Goal: Task Accomplishment & Management: Use online tool/utility

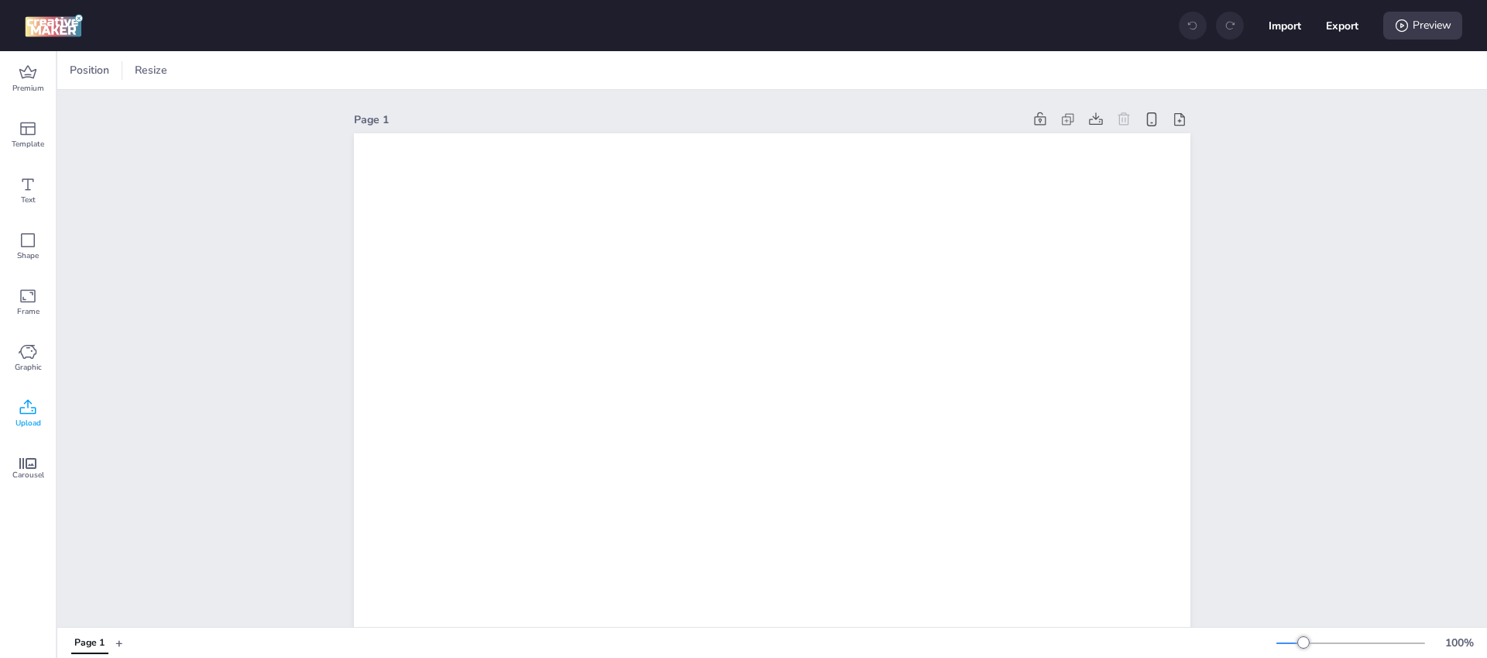
click at [25, 407] on icon at bounding box center [28, 407] width 19 height 19
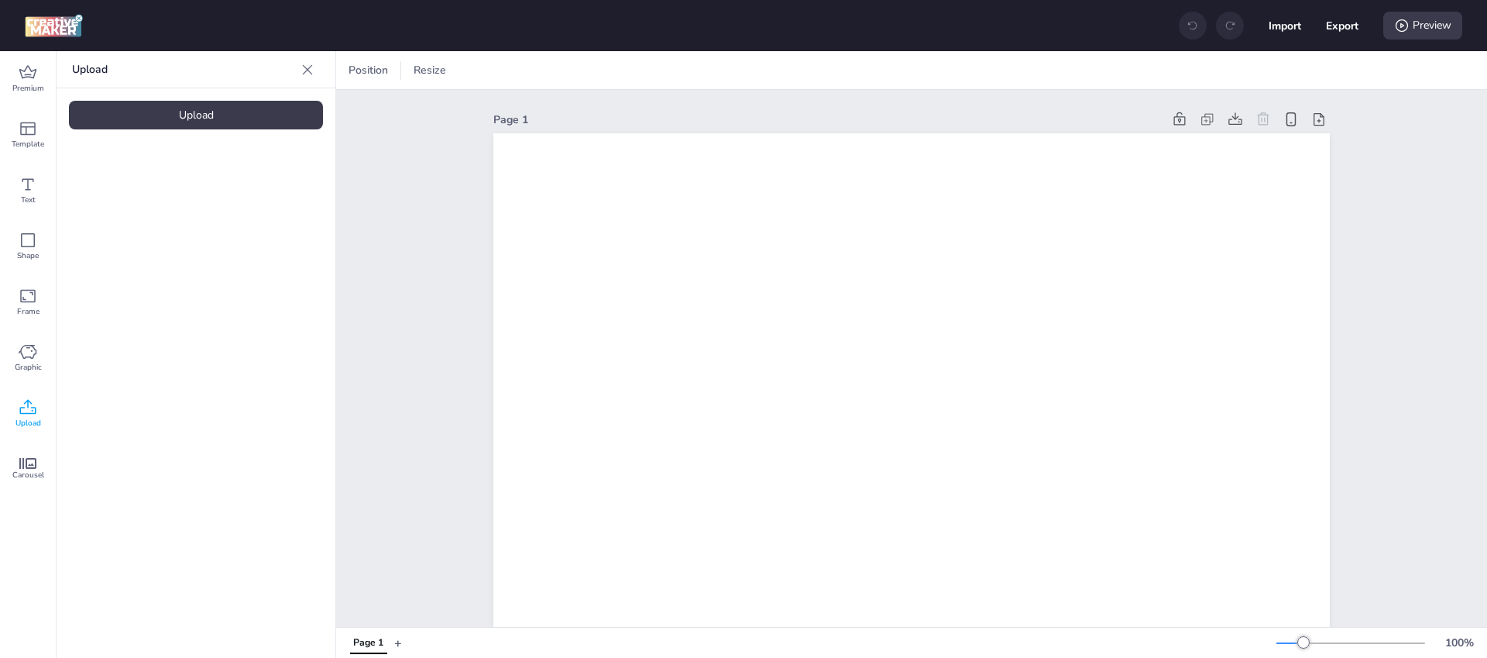
click at [224, 111] on div "Upload" at bounding box center [196, 115] width 254 height 29
click at [119, 205] on video at bounding box center [131, 216] width 124 height 62
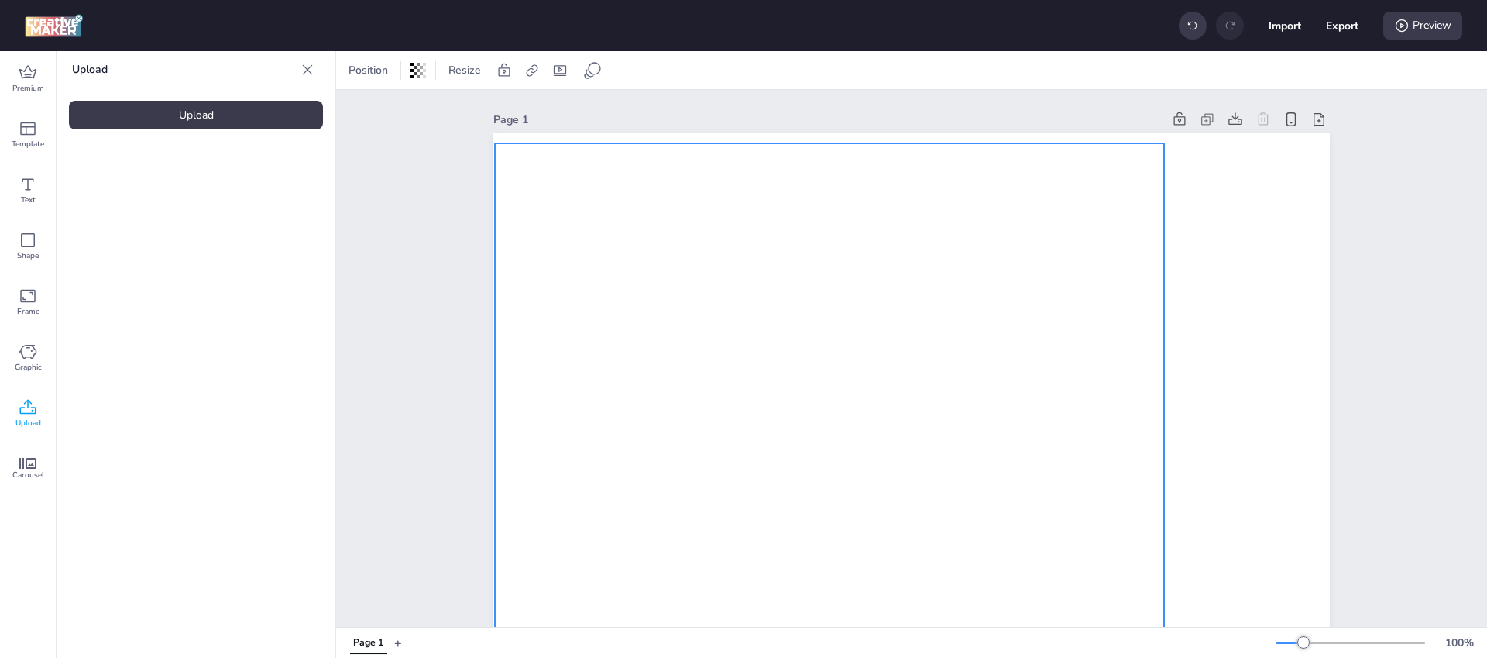
drag, startPoint x: 924, startPoint y: 326, endPoint x: 842, endPoint y: 175, distance: 171.9
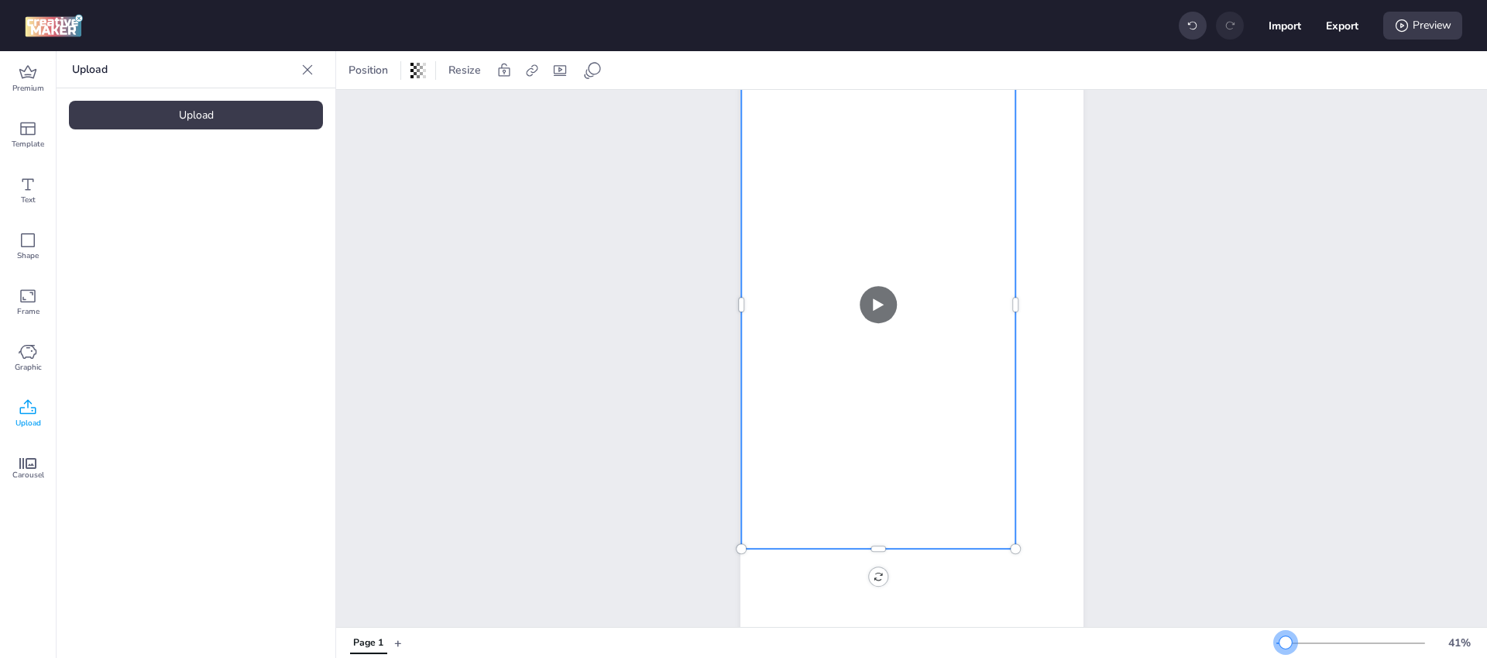
scroll to position [28, 0]
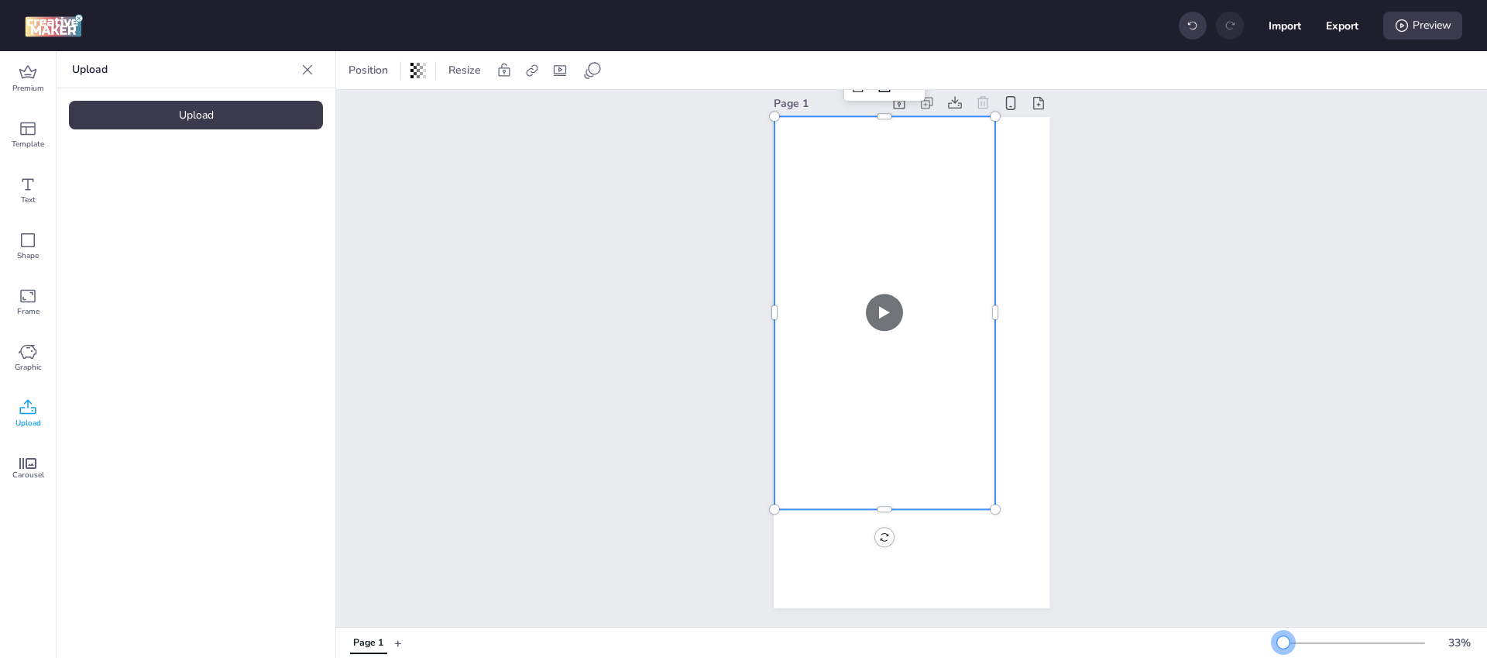
drag, startPoint x: 1300, startPoint y: 645, endPoint x: 1283, endPoint y: 644, distance: 17.1
click at [1283, 644] on div at bounding box center [1283, 642] width 12 height 12
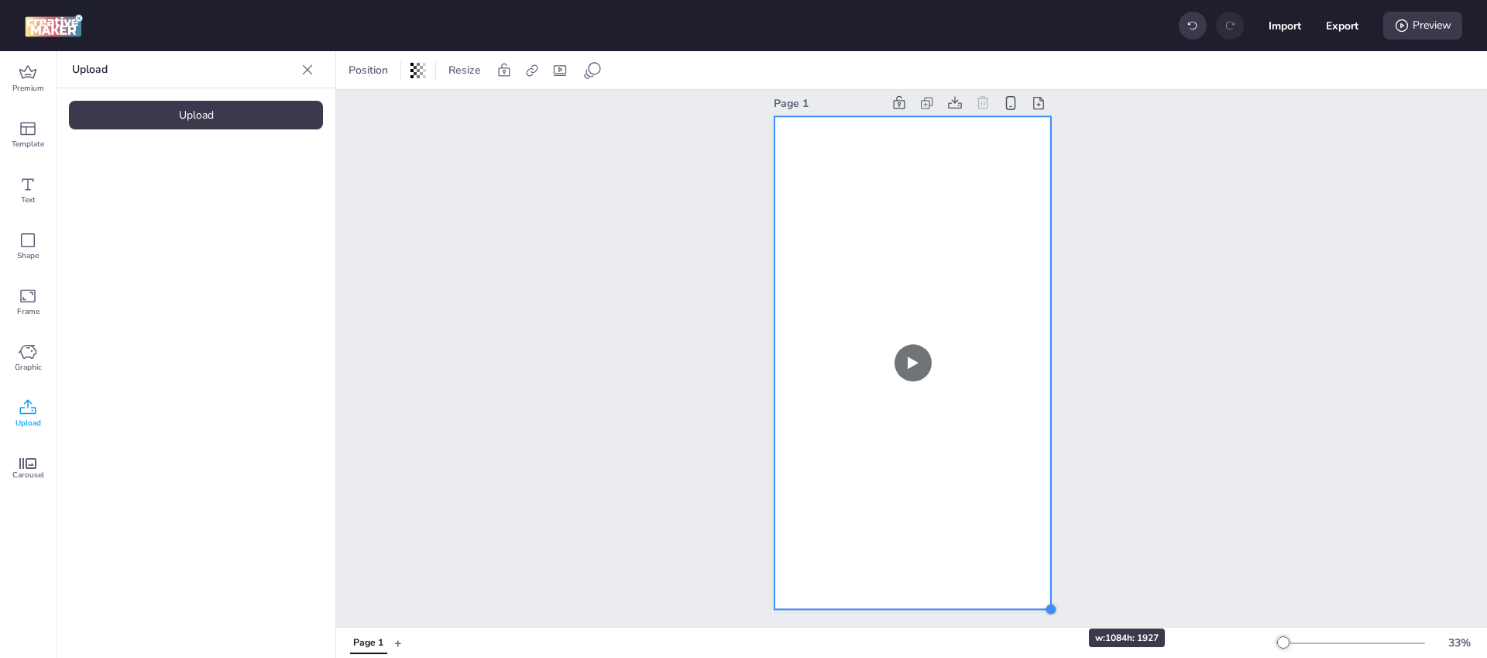
drag, startPoint x: 991, startPoint y: 500, endPoint x: 1043, endPoint y: 600, distance: 112.2
click at [1045, 603] on div at bounding box center [1051, 609] width 12 height 12
click at [971, 316] on video at bounding box center [911, 361] width 277 height 493
click at [936, 212] on video at bounding box center [911, 361] width 277 height 493
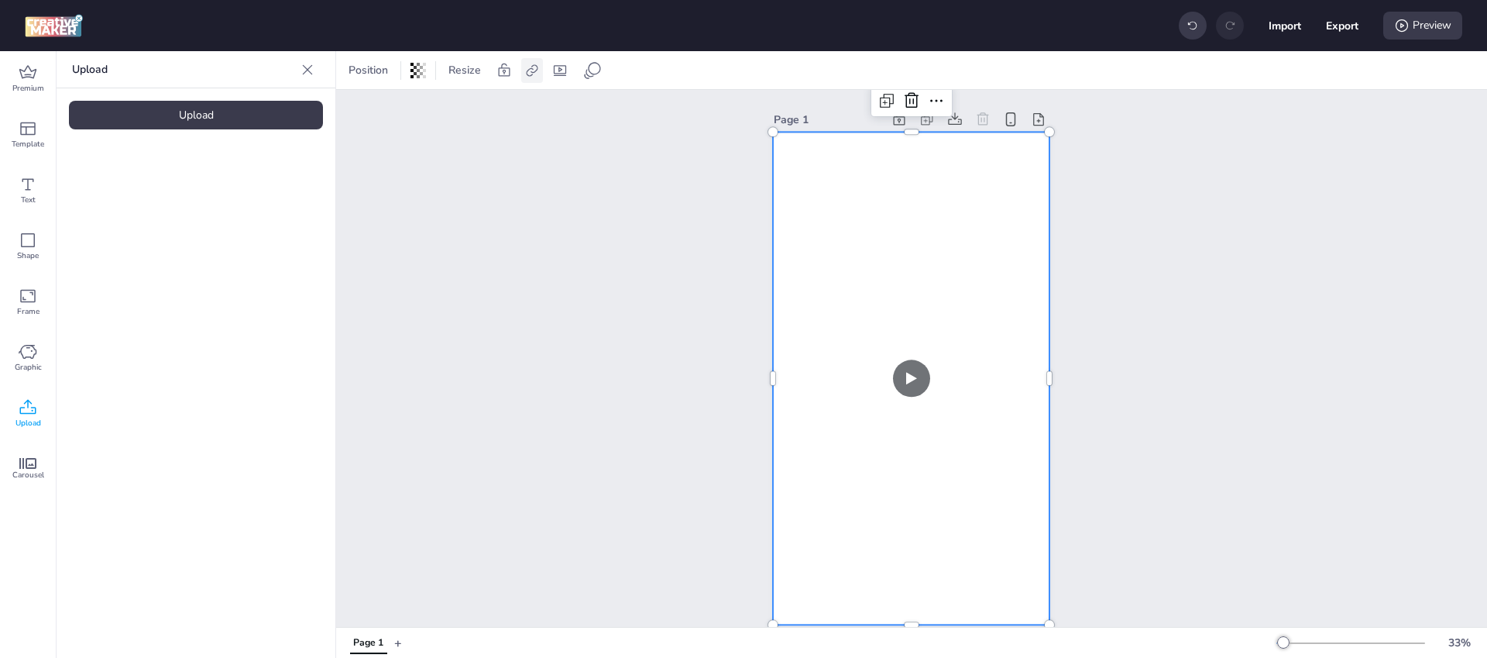
click at [533, 72] on icon at bounding box center [531, 70] width 15 height 15
click at [442, 111] on span "Activate hyperlink" at bounding box center [431, 109] width 86 height 16
click at [378, 111] on input "Activate hyperlink" at bounding box center [373, 116] width 10 height 10
checkbox input "true"
click at [445, 180] on input "Type URL" at bounding box center [450, 185] width 142 height 16
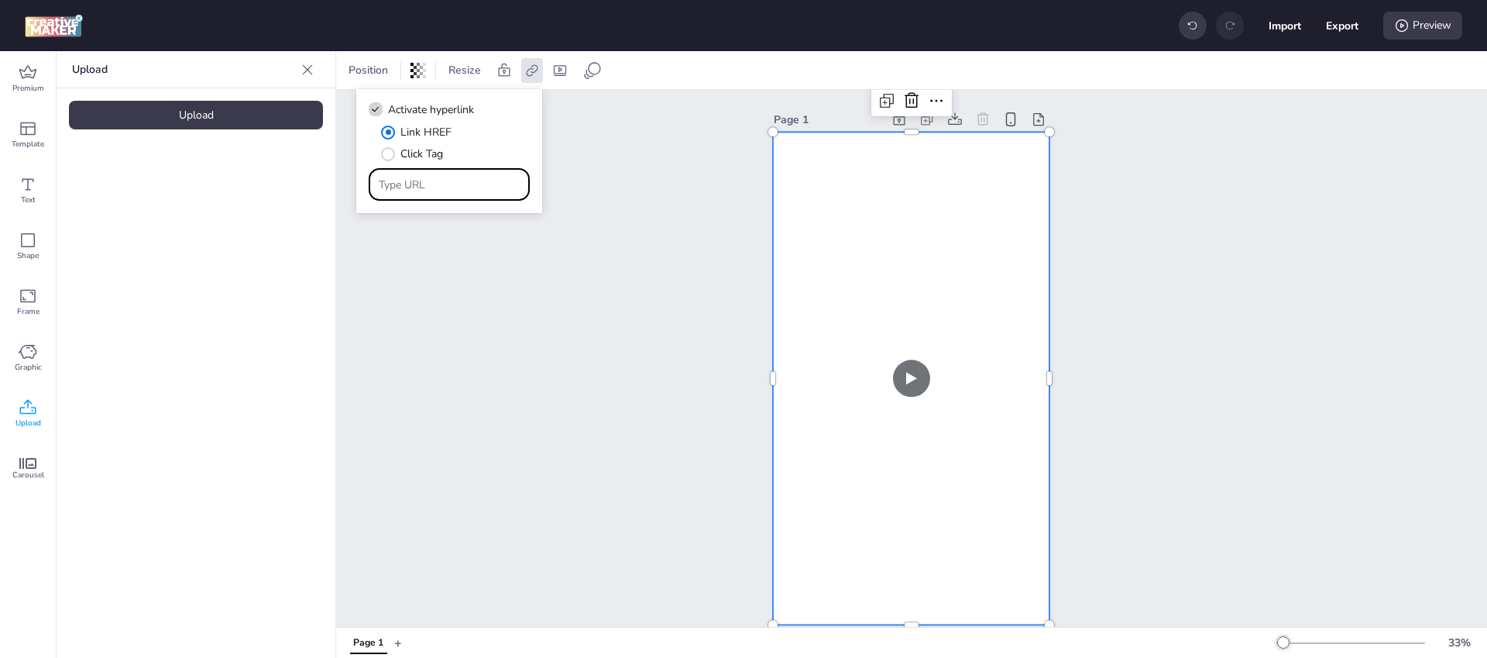
click at [440, 187] on input "Type URL" at bounding box center [450, 185] width 142 height 16
paste input "https://wortise.com/"
type input "https://wortise.com/"
click at [608, 241] on div "Page 1" at bounding box center [911, 366] width 1151 height 553
click at [927, 234] on video at bounding box center [911, 378] width 277 height 493
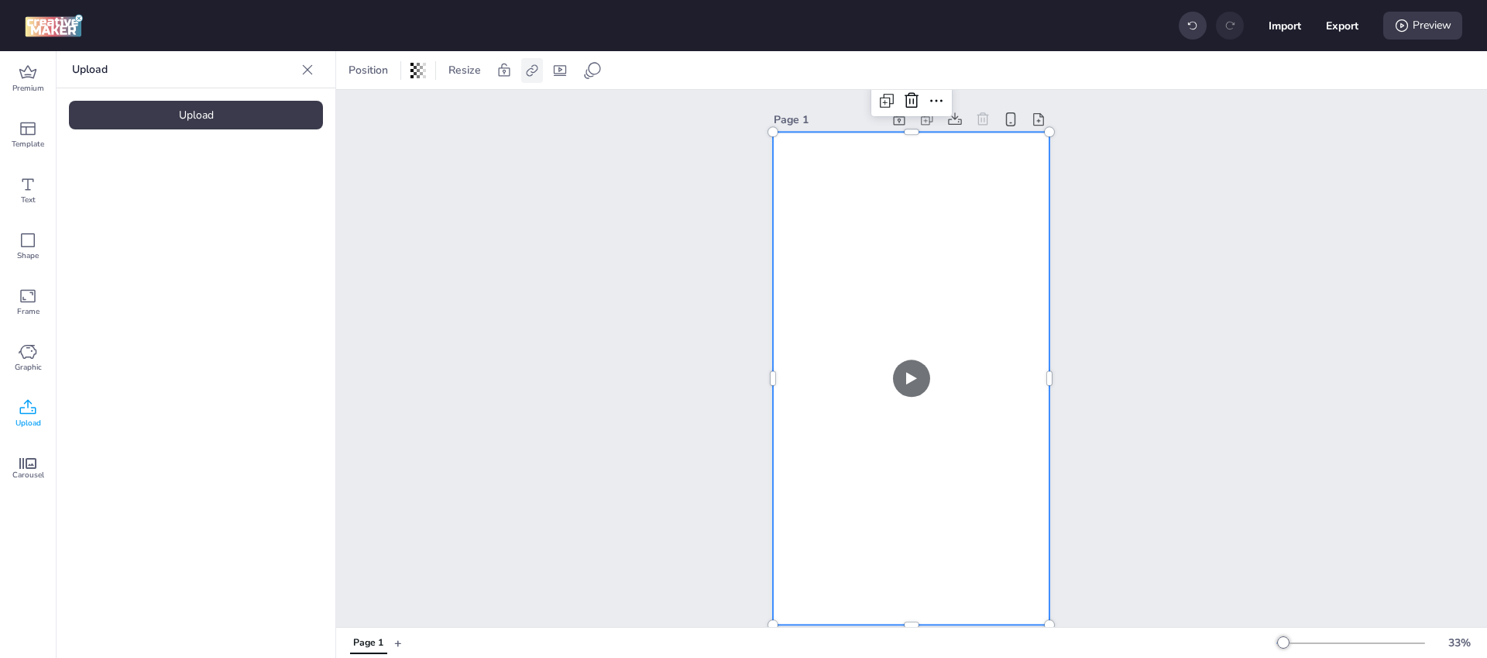
click at [527, 72] on icon at bounding box center [531, 70] width 15 height 15
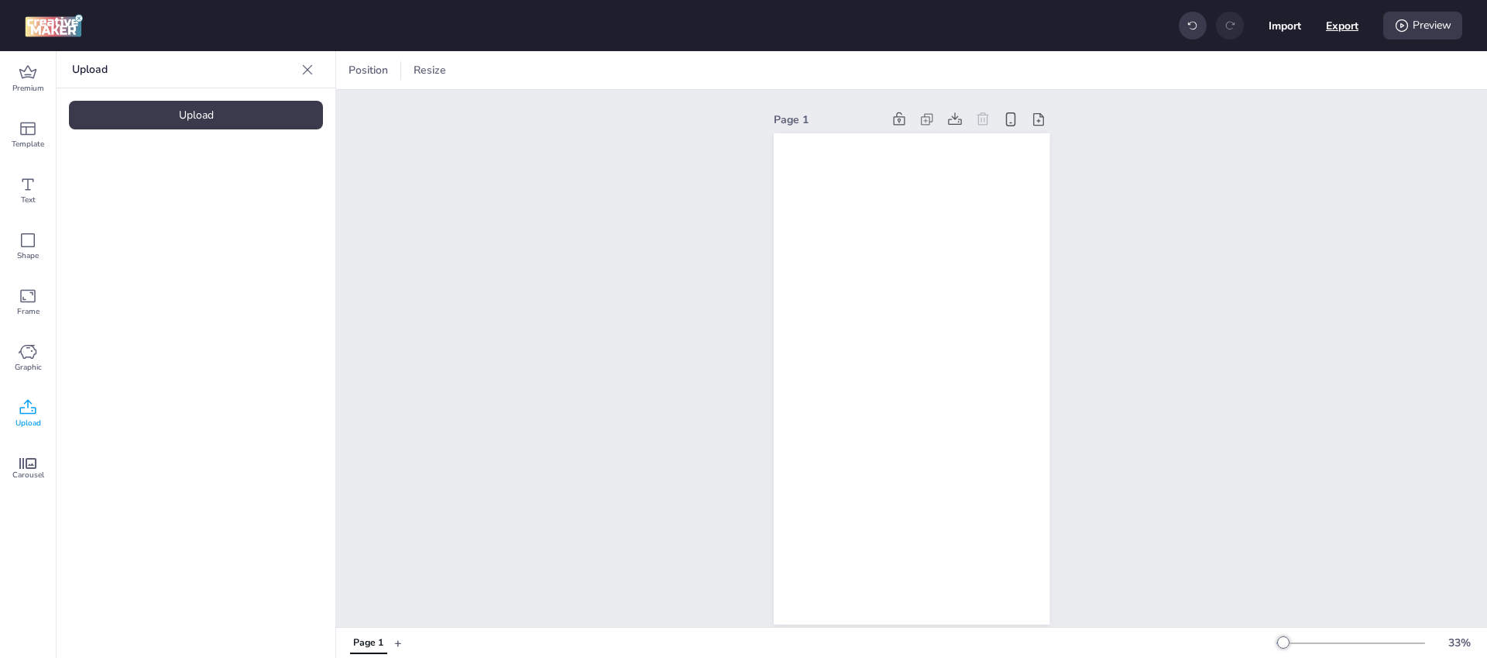
click at [1339, 23] on button "Export" at bounding box center [1342, 25] width 33 height 33
select select "html"
click at [1271, 125] on button "Download" at bounding box center [1274, 125] width 146 height 31
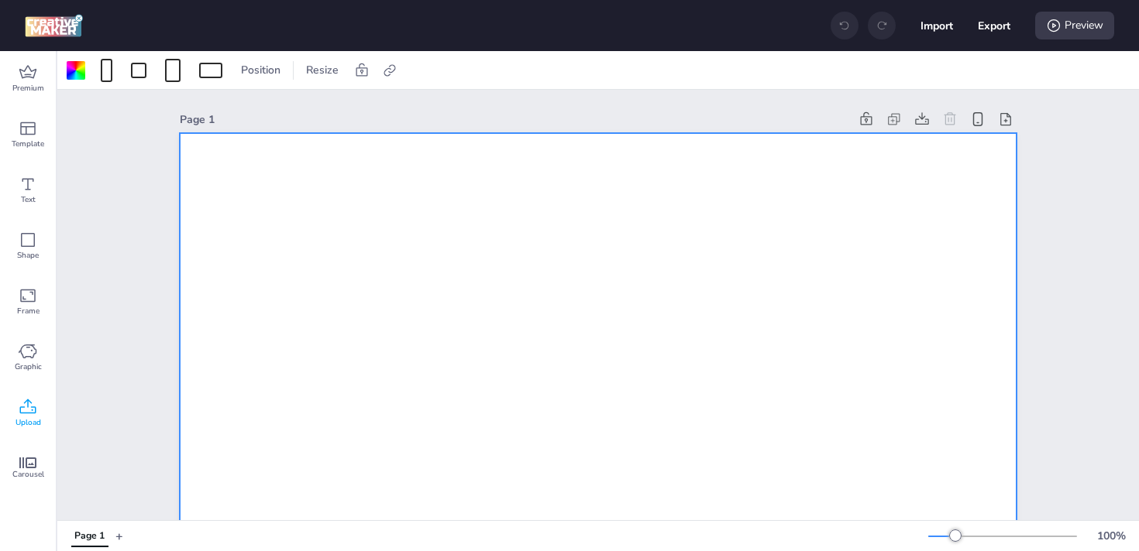
click at [8, 412] on div "Upload" at bounding box center [28, 414] width 56 height 56
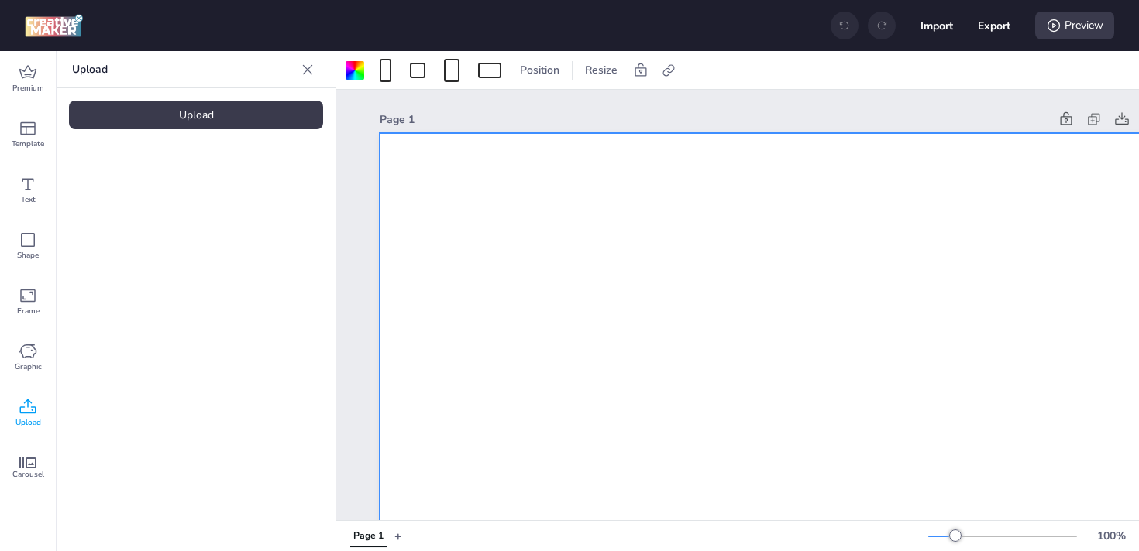
click at [194, 120] on div "Upload" at bounding box center [196, 115] width 254 height 29
click at [136, 218] on video at bounding box center [131, 216] width 124 height 62
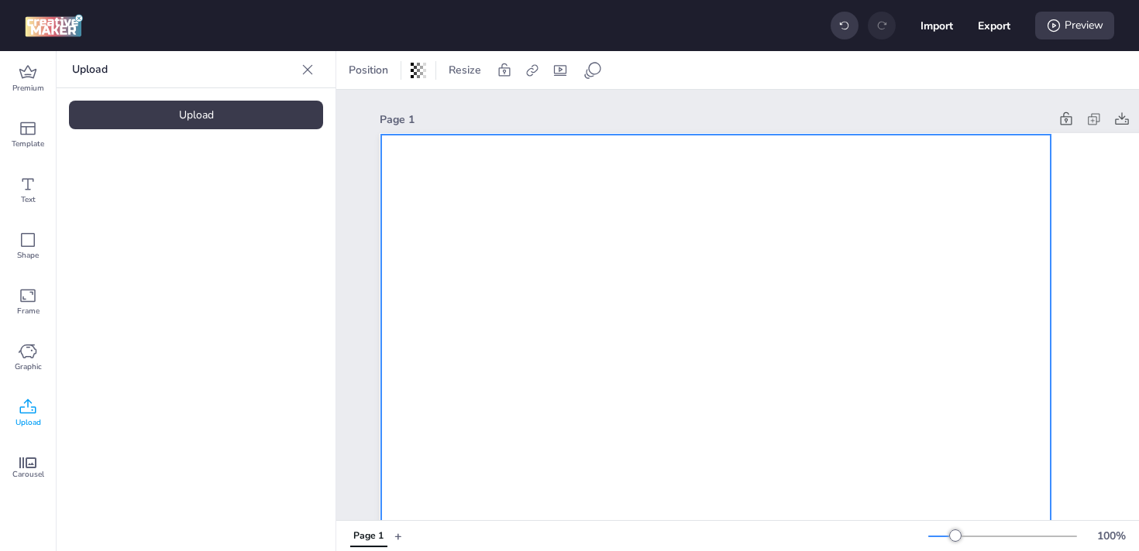
drag, startPoint x: 682, startPoint y: 326, endPoint x: 600, endPoint y: 178, distance: 169.2
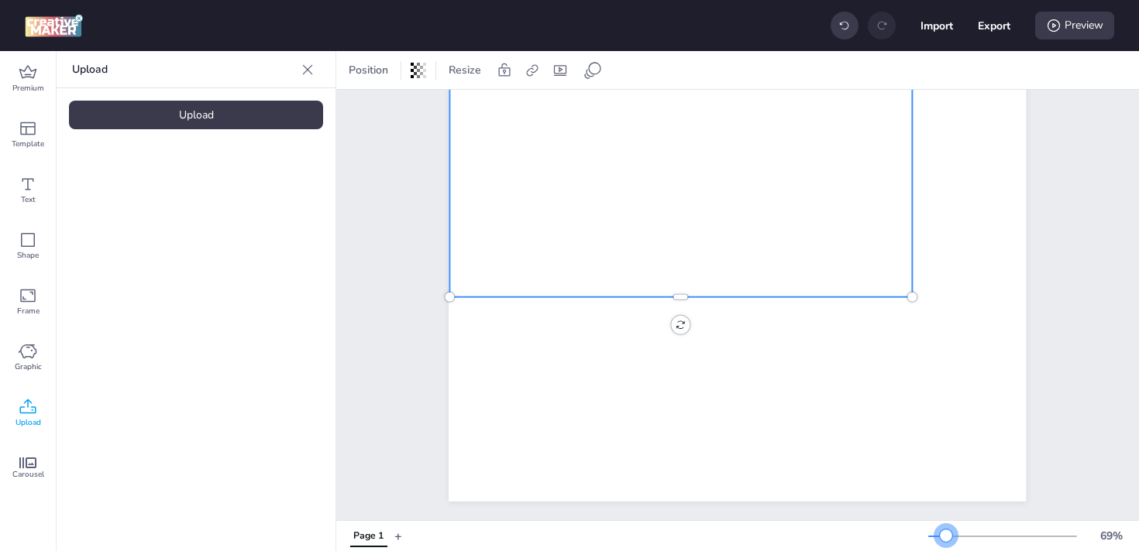
scroll to position [669, 0]
drag, startPoint x: 960, startPoint y: 538, endPoint x: 946, endPoint y: 537, distance: 14.7
click at [946, 537] on div at bounding box center [946, 536] width 12 height 12
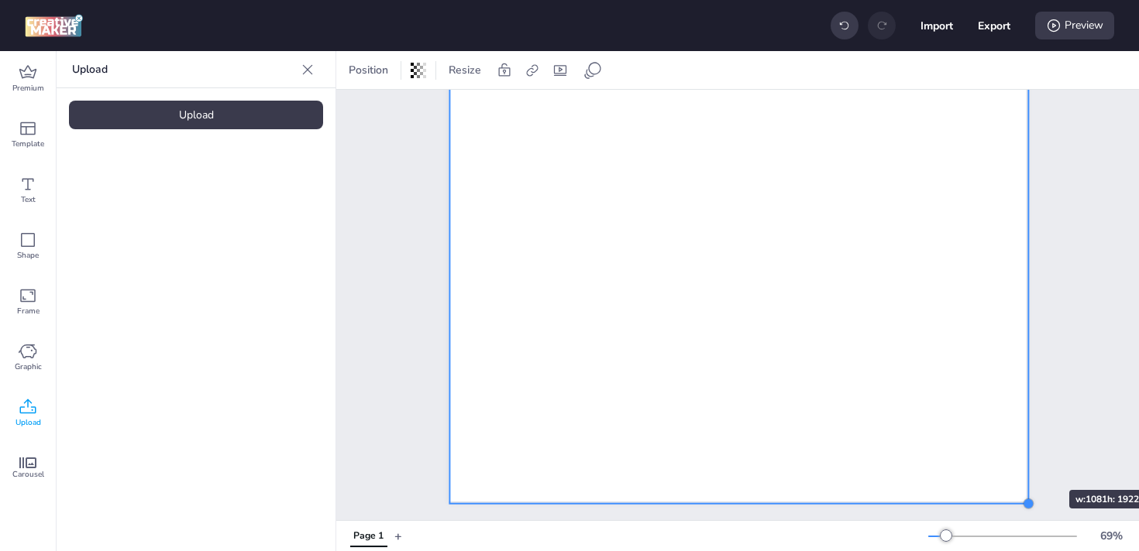
drag, startPoint x: 906, startPoint y: 286, endPoint x: 1022, endPoint y: 462, distance: 211.4
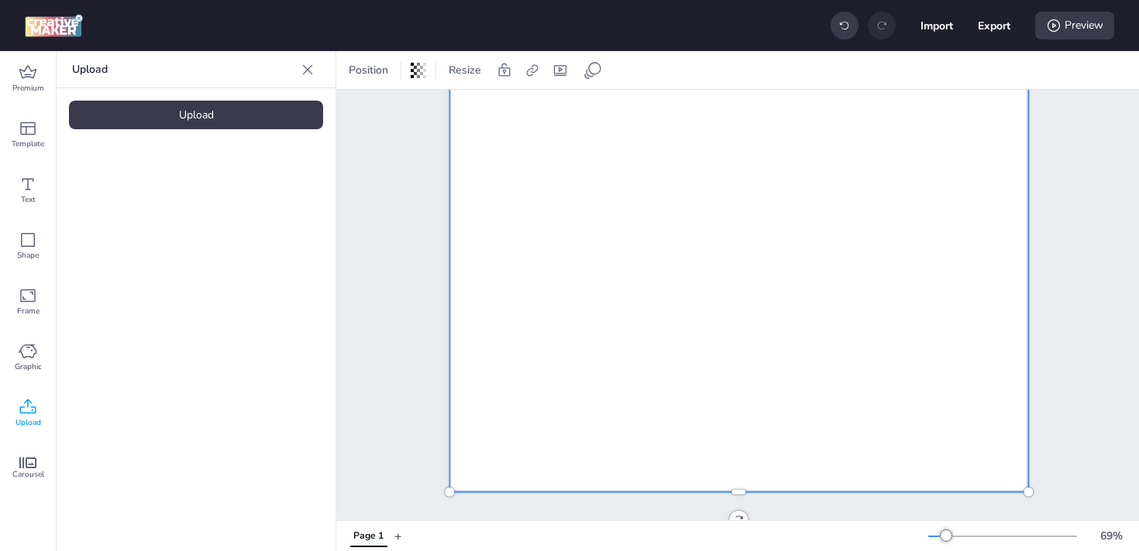
click at [534, 70] on icon at bounding box center [531, 70] width 15 height 15
click at [440, 106] on span "Activate hyperlink" at bounding box center [431, 109] width 86 height 16
click at [378, 111] on input "Activate hyperlink" at bounding box center [373, 116] width 10 height 10
checkbox input "true"
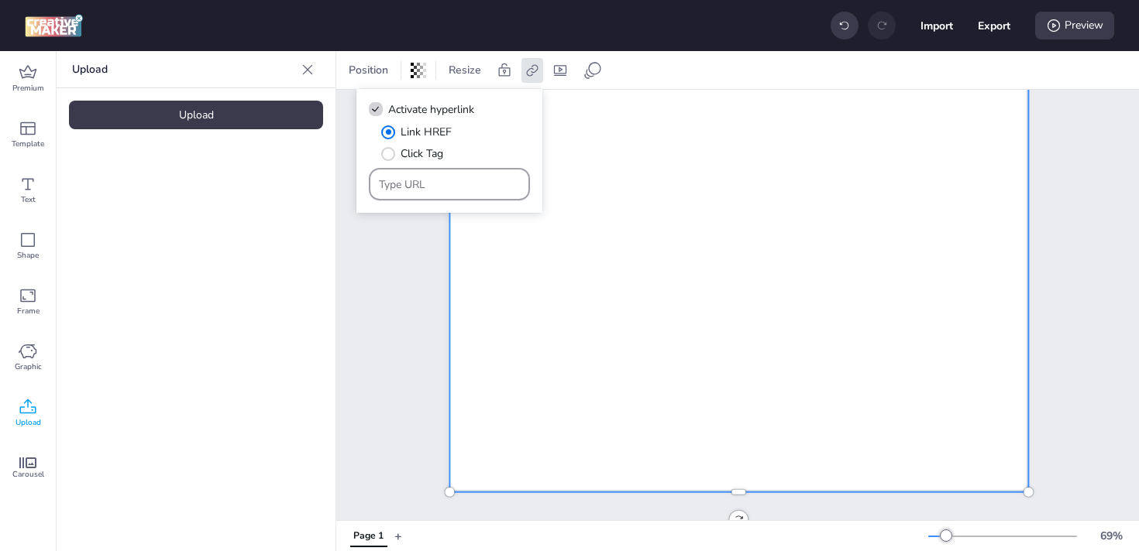
click at [447, 184] on input "Type URL" at bounding box center [450, 185] width 142 height 16
type input "[DOMAIN_NAME]"
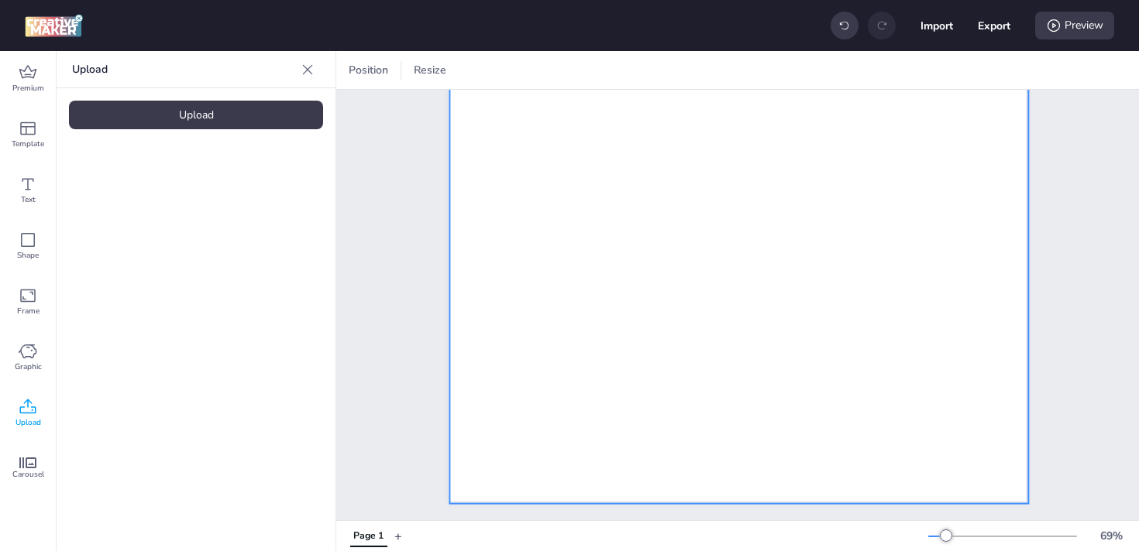
scroll to position [0, 0]
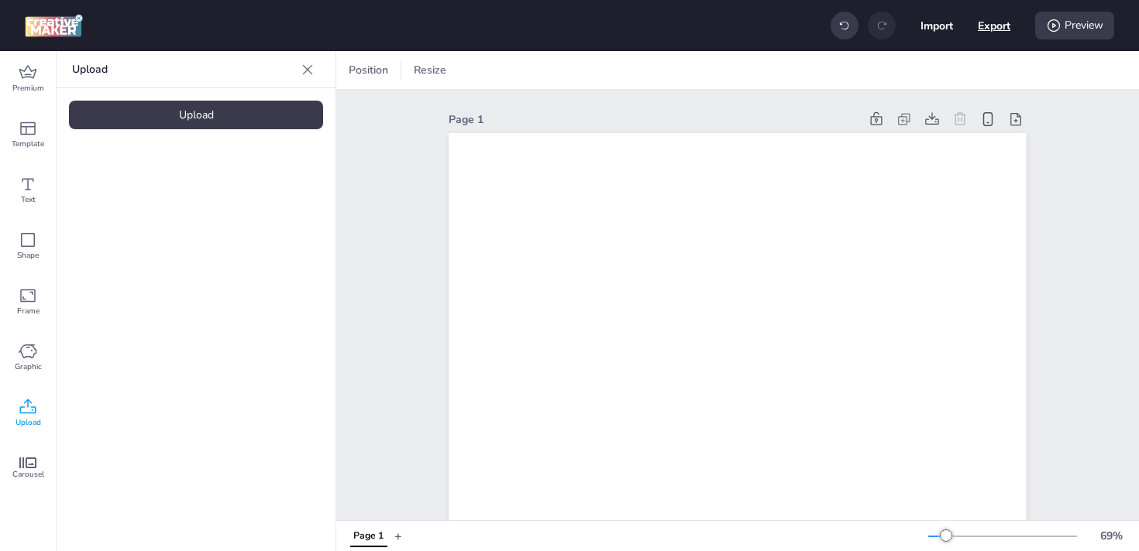
click at [995, 26] on button "Export" at bounding box center [993, 25] width 33 height 33
select select "html"
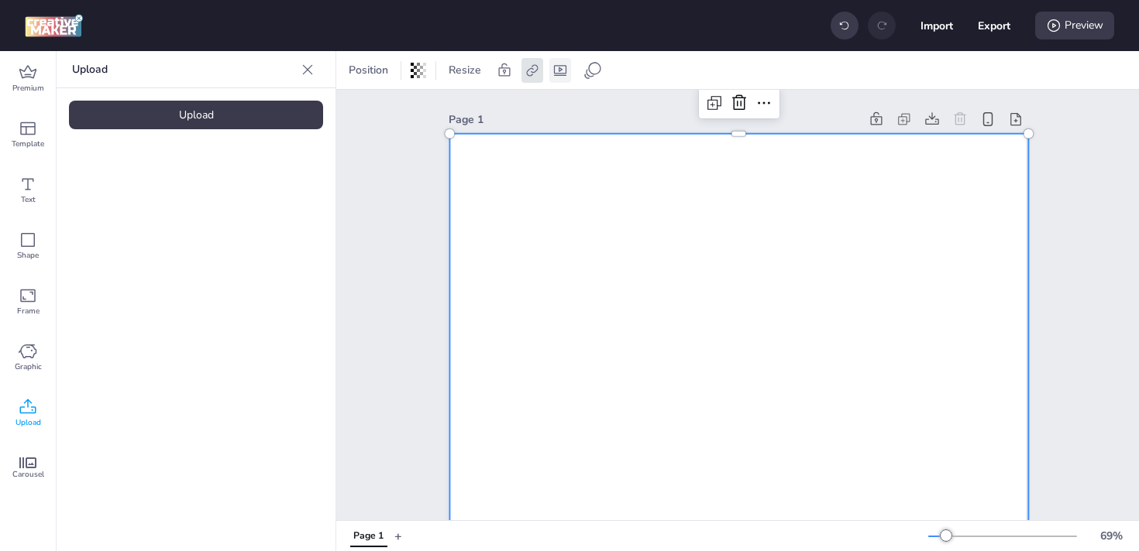
click at [559, 76] on icon at bounding box center [559, 70] width 15 height 15
select select "contain"
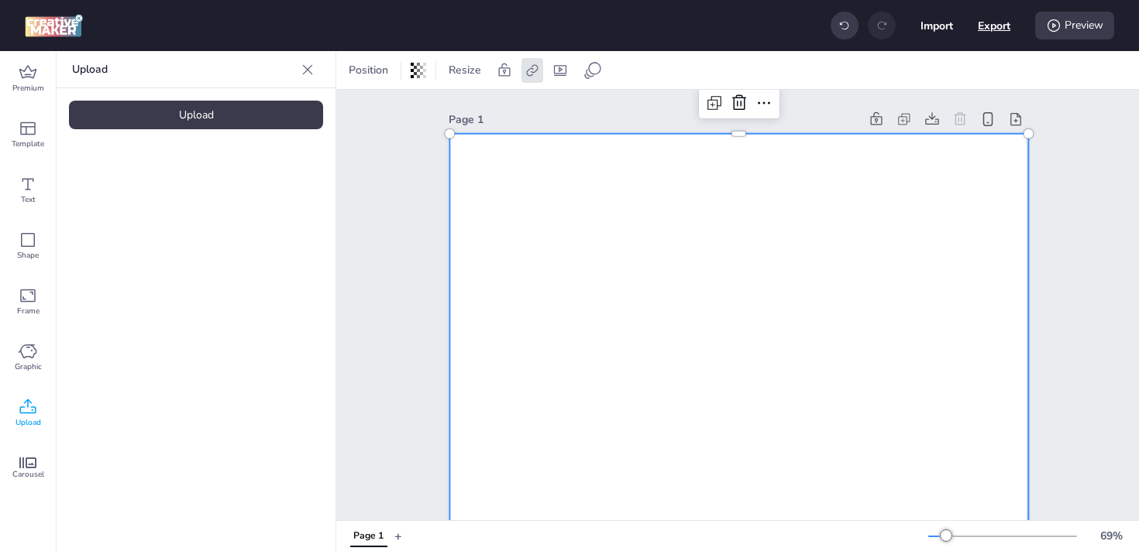
click at [988, 25] on button "Export" at bounding box center [993, 25] width 33 height 33
select select "html"
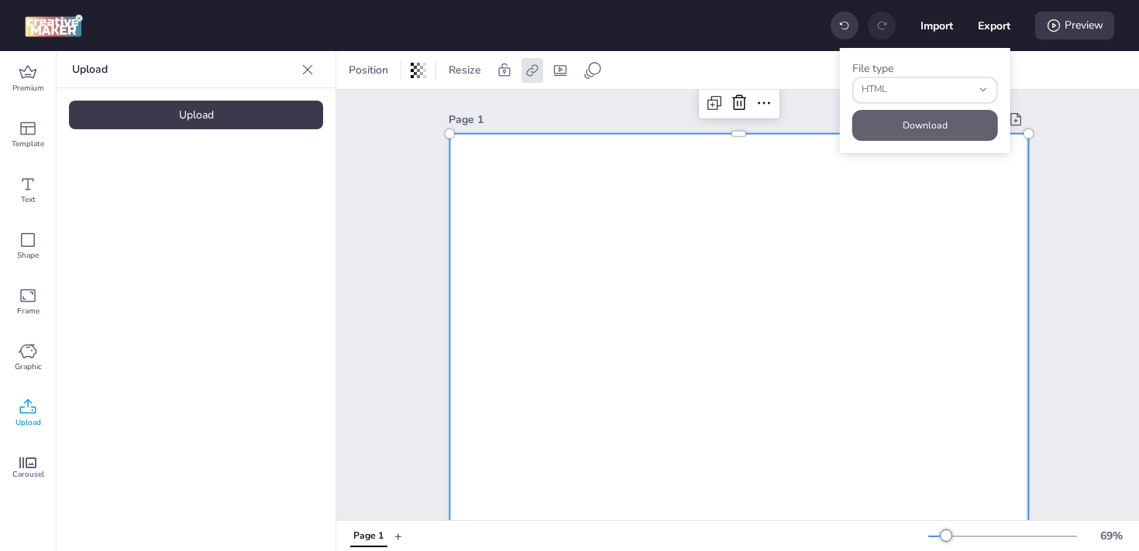
click at [913, 119] on button "Download" at bounding box center [925, 125] width 146 height 31
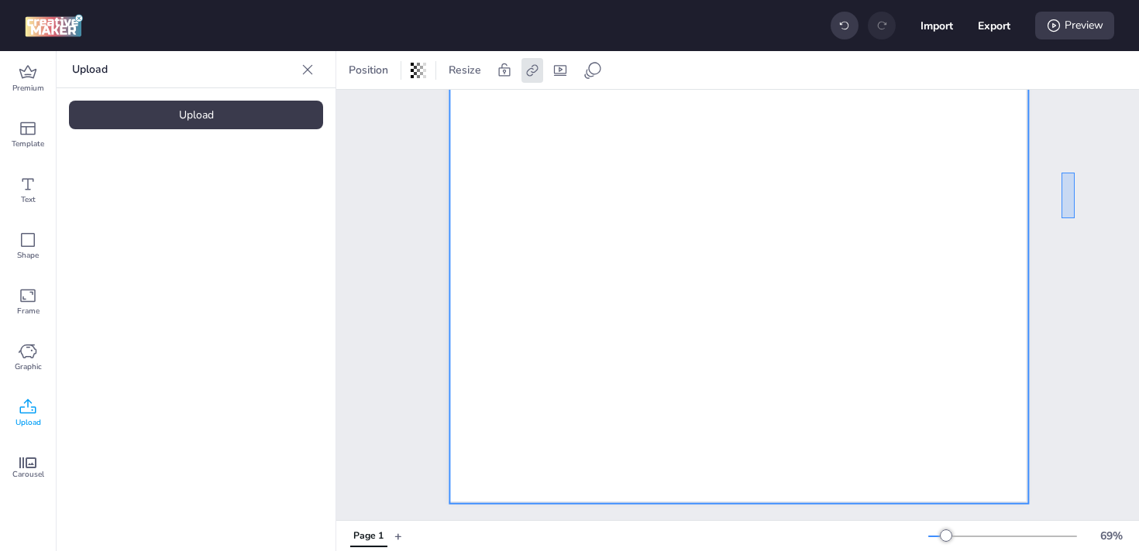
scroll to position [669, 0]
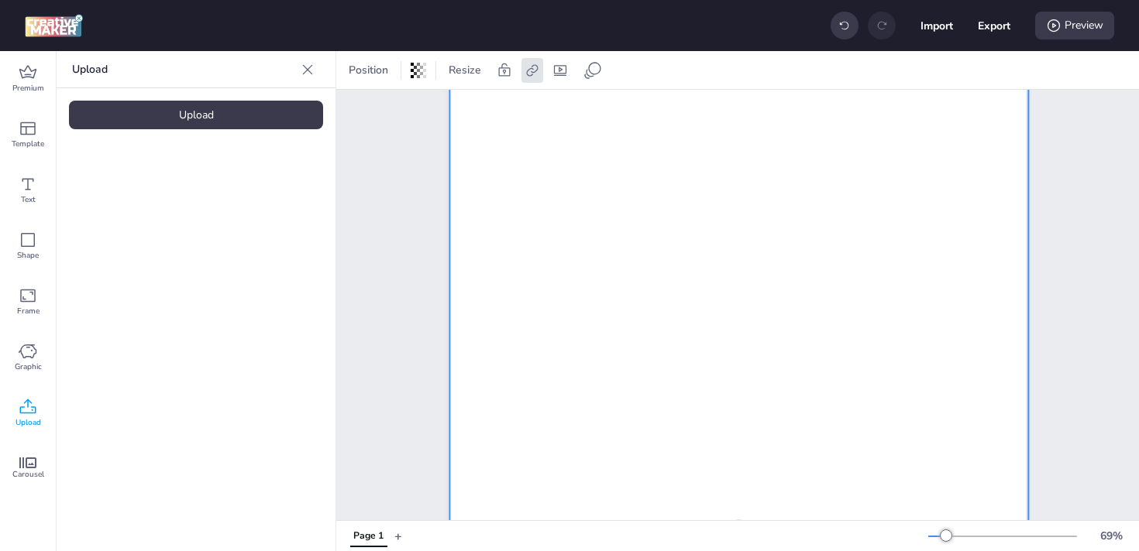
scroll to position [0, 0]
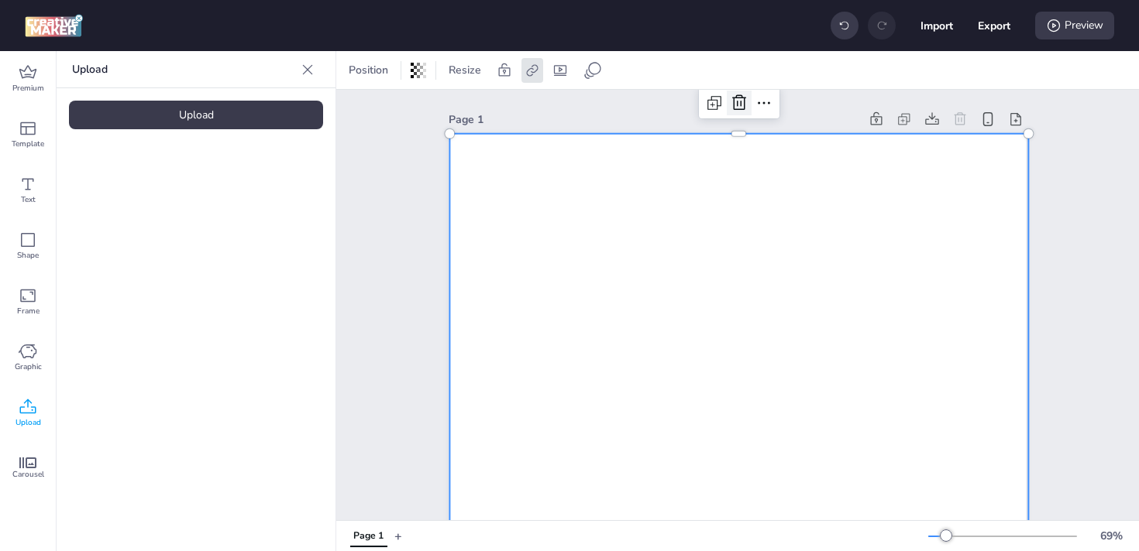
click at [732, 103] on icon at bounding box center [739, 101] width 14 height 15
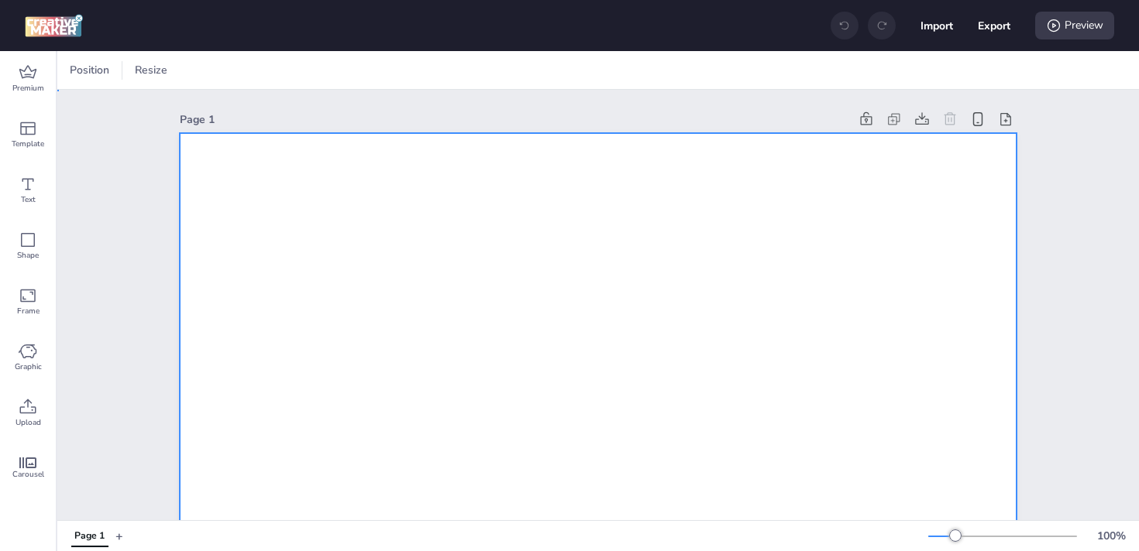
click at [29, 408] on icon at bounding box center [28, 407] width 19 height 19
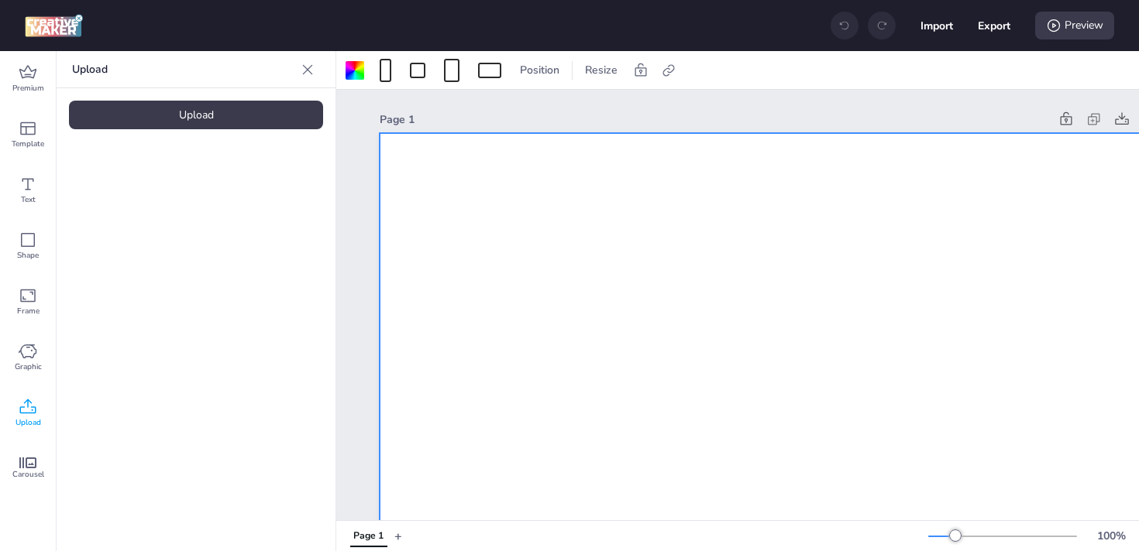
click at [137, 122] on div "Upload" at bounding box center [196, 115] width 254 height 29
click at [127, 232] on video at bounding box center [131, 216] width 124 height 62
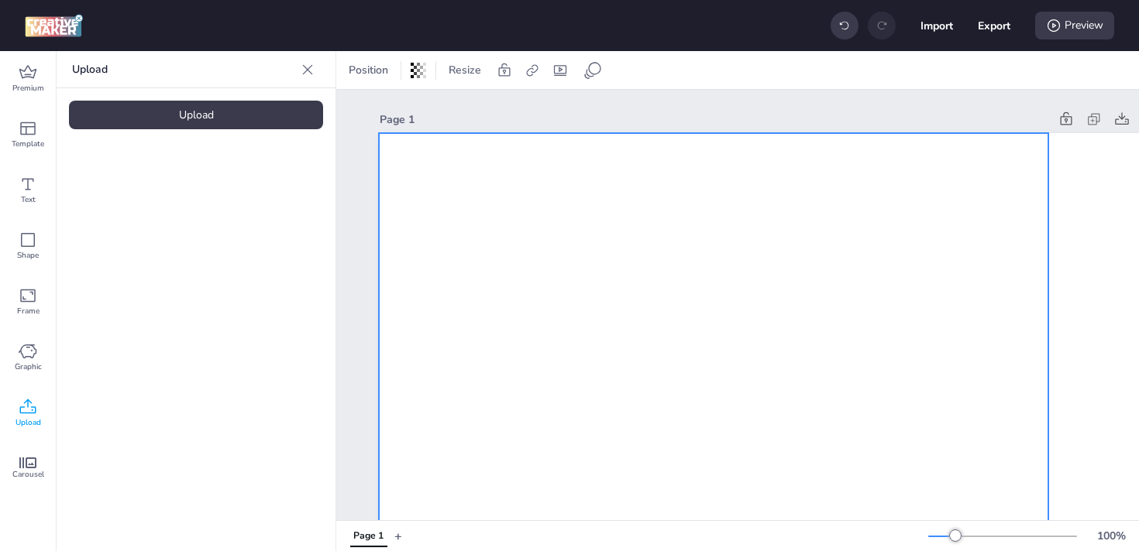
drag, startPoint x: 601, startPoint y: 389, endPoint x: 517, endPoint y: 241, distance: 170.0
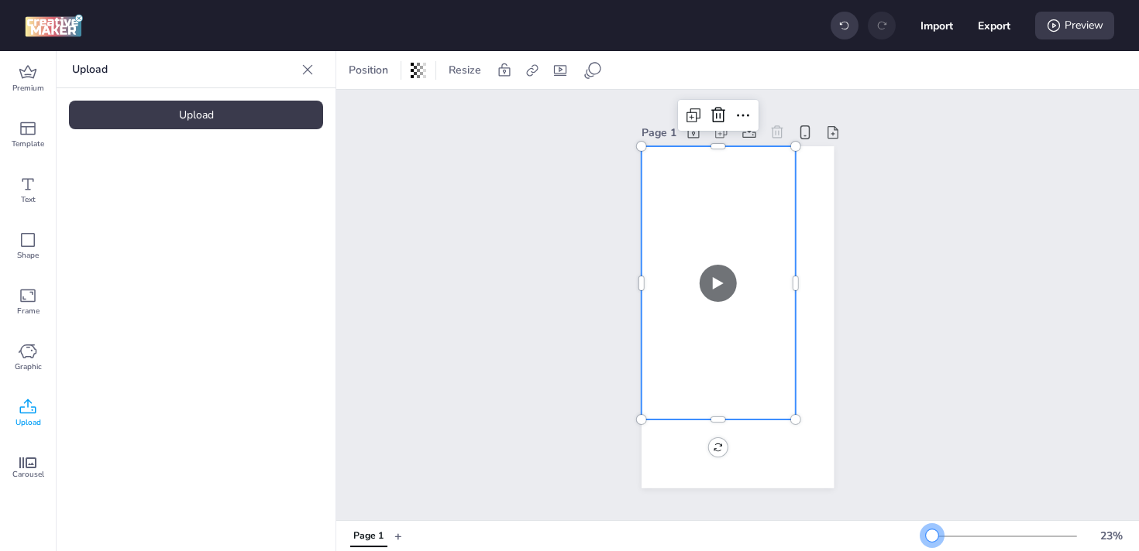
drag, startPoint x: 953, startPoint y: 534, endPoint x: 931, endPoint y: 534, distance: 22.5
click at [931, 534] on div at bounding box center [932, 536] width 12 height 12
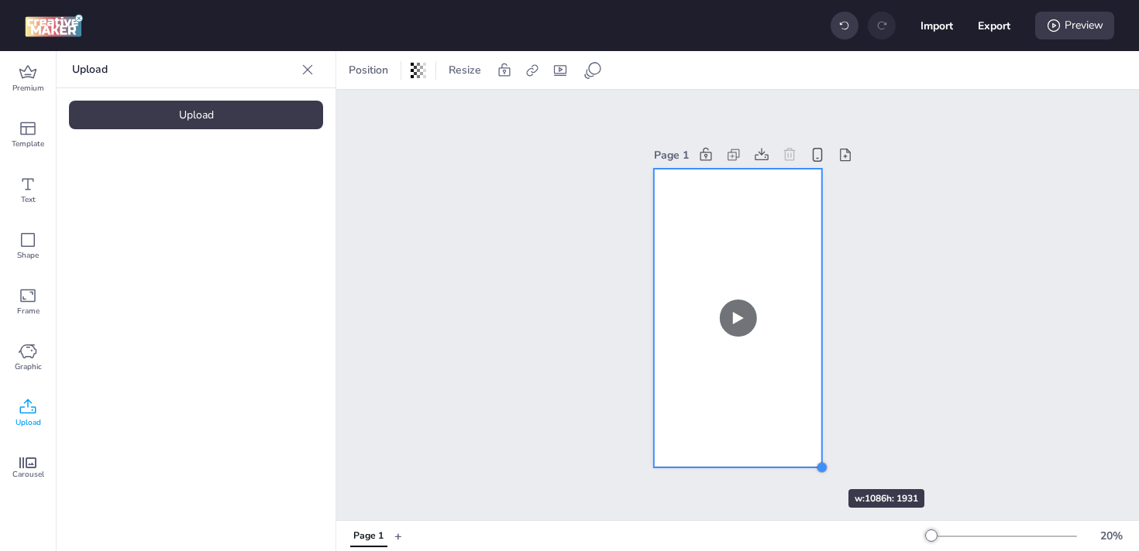
drag, startPoint x: 782, startPoint y: 411, endPoint x: 802, endPoint y: 462, distance: 54.7
click at [802, 462] on div "Page 1" at bounding box center [737, 304] width 167 height 359
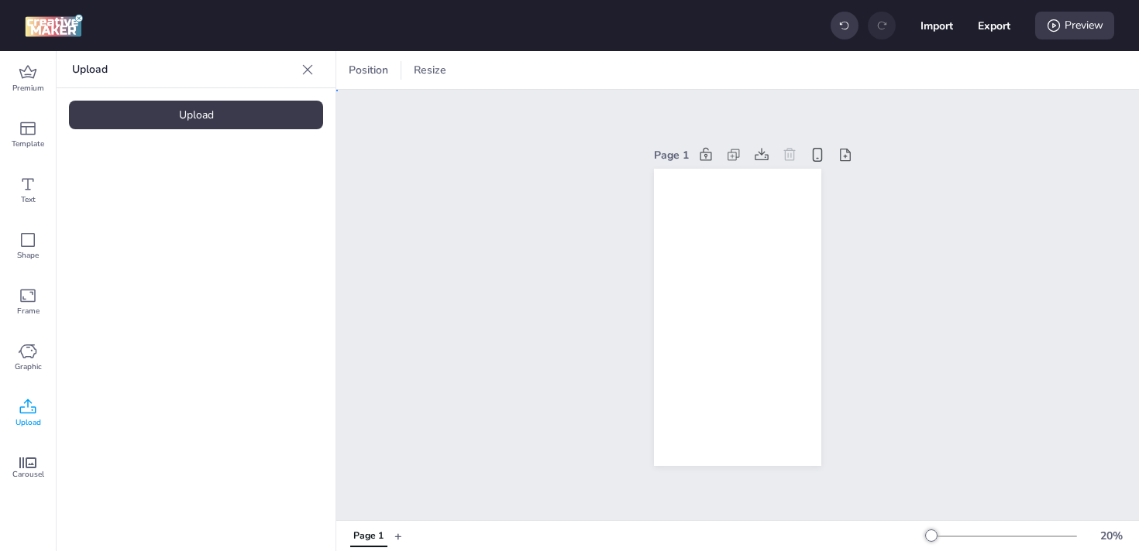
click at [915, 375] on div "Page 1" at bounding box center [737, 305] width 802 height 431
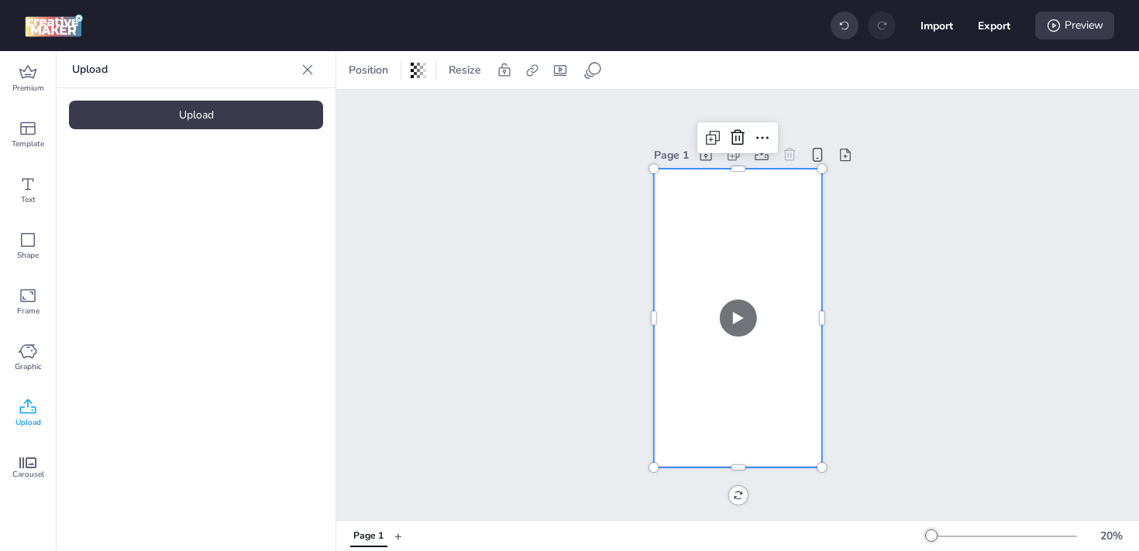
click at [711, 293] on video at bounding box center [738, 318] width 168 height 299
click at [530, 66] on icon at bounding box center [531, 70] width 15 height 15
click at [447, 109] on span "Activate hyperlink" at bounding box center [431, 109] width 86 height 16
click at [378, 111] on input "Activate hyperlink" at bounding box center [373, 116] width 10 height 10
checkbox input "true"
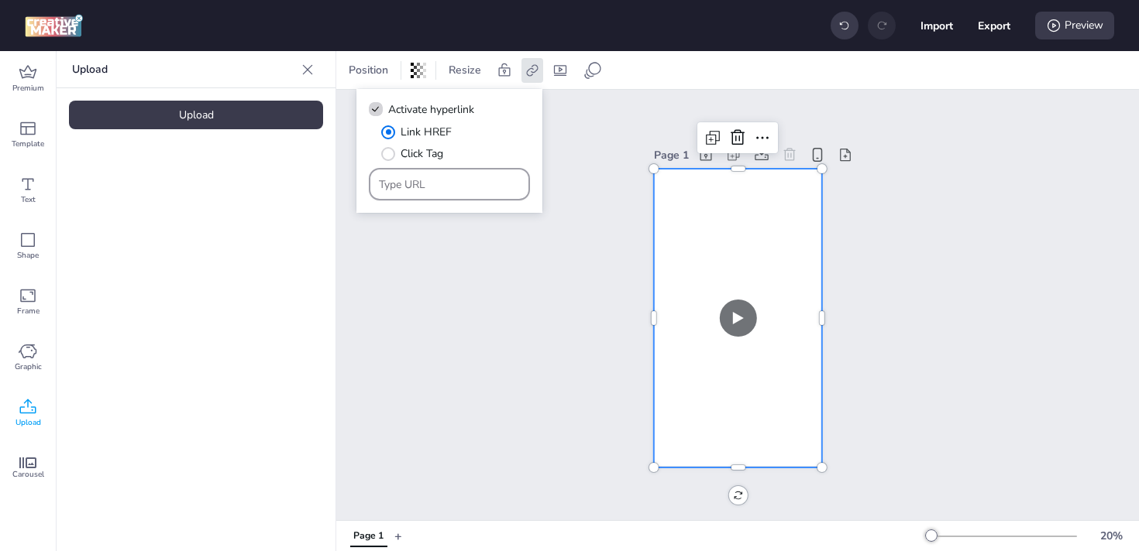
click at [433, 187] on input "Type URL" at bounding box center [450, 185] width 142 height 16
type input "[DOMAIN_NAME]"
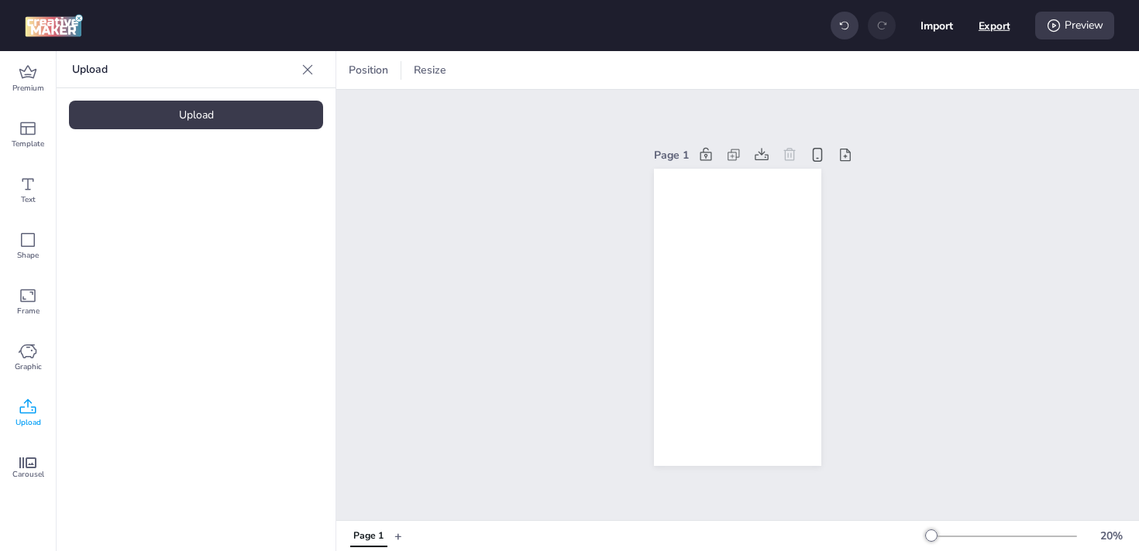
click at [990, 22] on button "Export" at bounding box center [994, 26] width 32 height 32
select select "html"
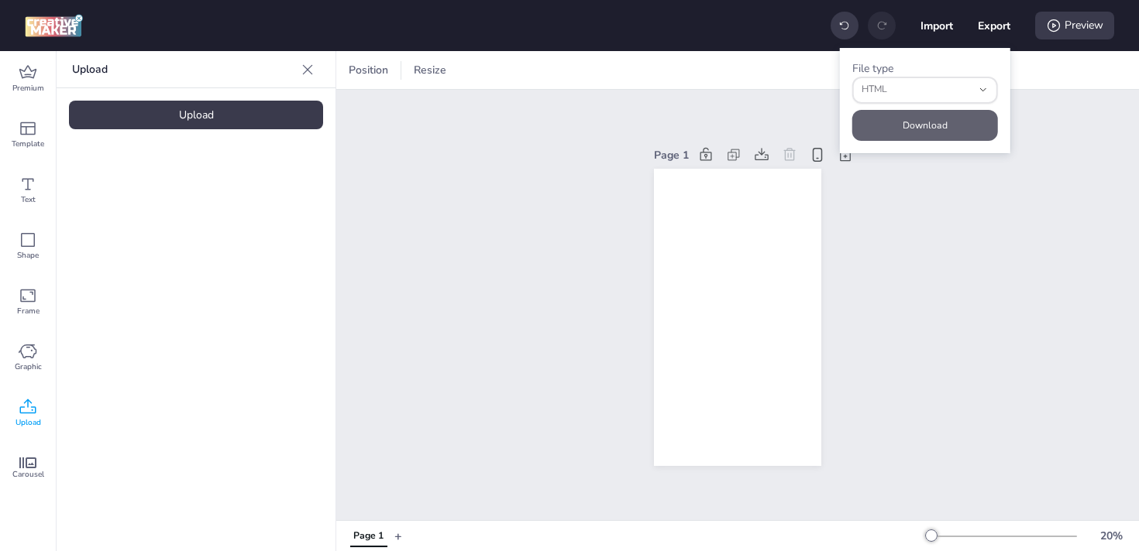
click at [929, 122] on button "Download" at bounding box center [925, 125] width 146 height 31
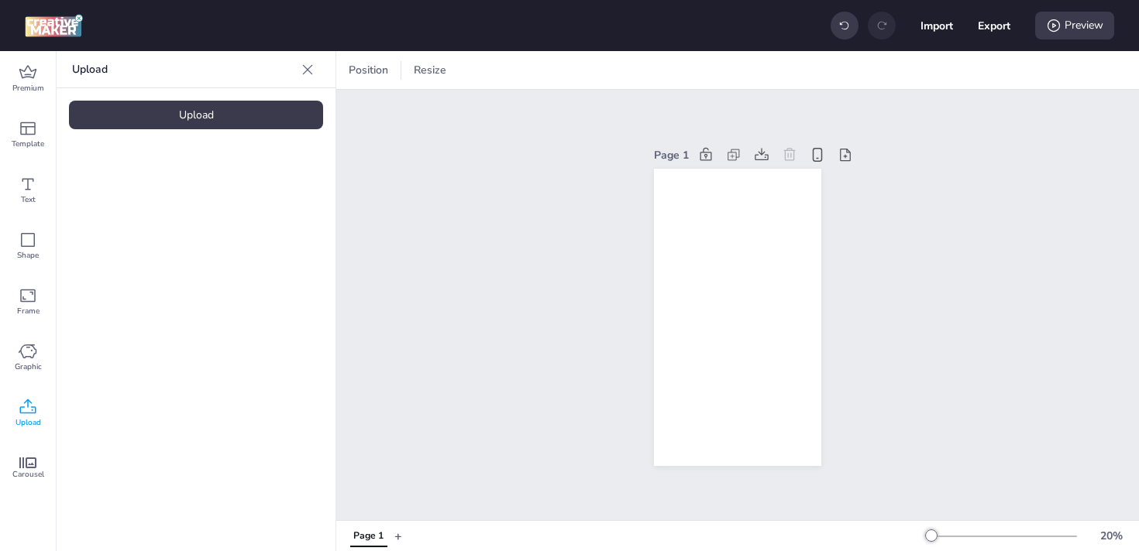
click at [1056, 259] on div "Page 1" at bounding box center [737, 305] width 802 height 431
